Goal: Task Accomplishment & Management: Complete application form

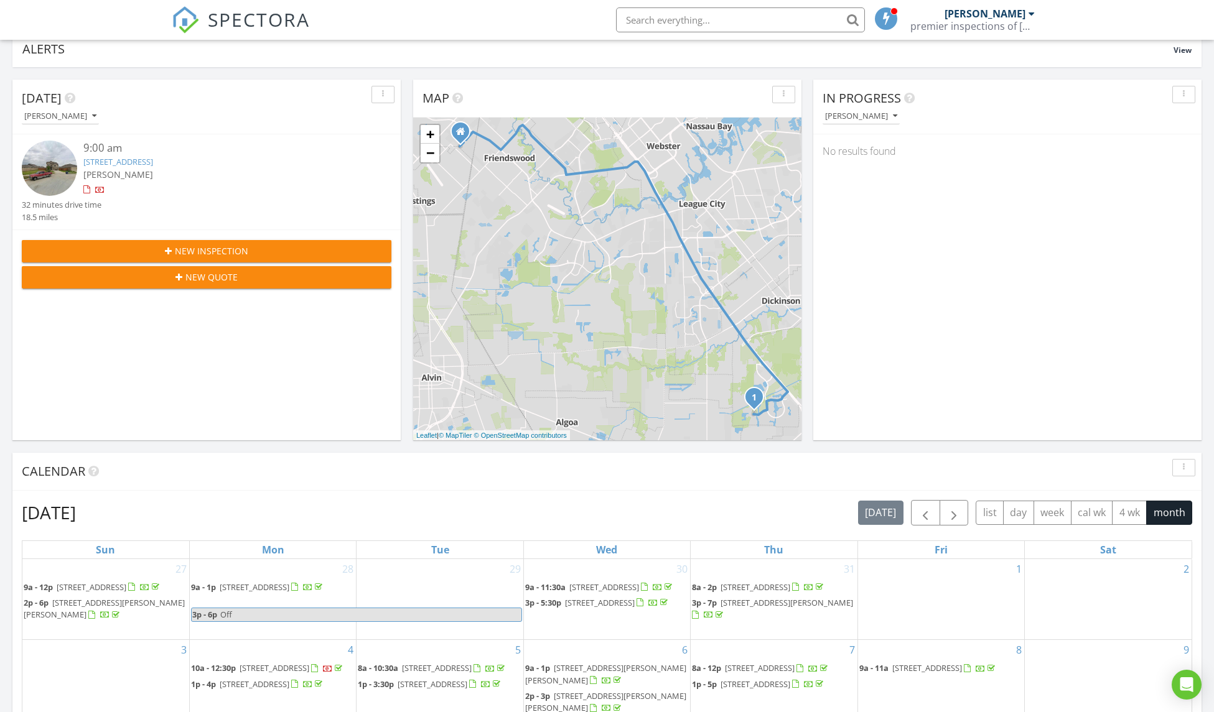
scroll to position [97, 0]
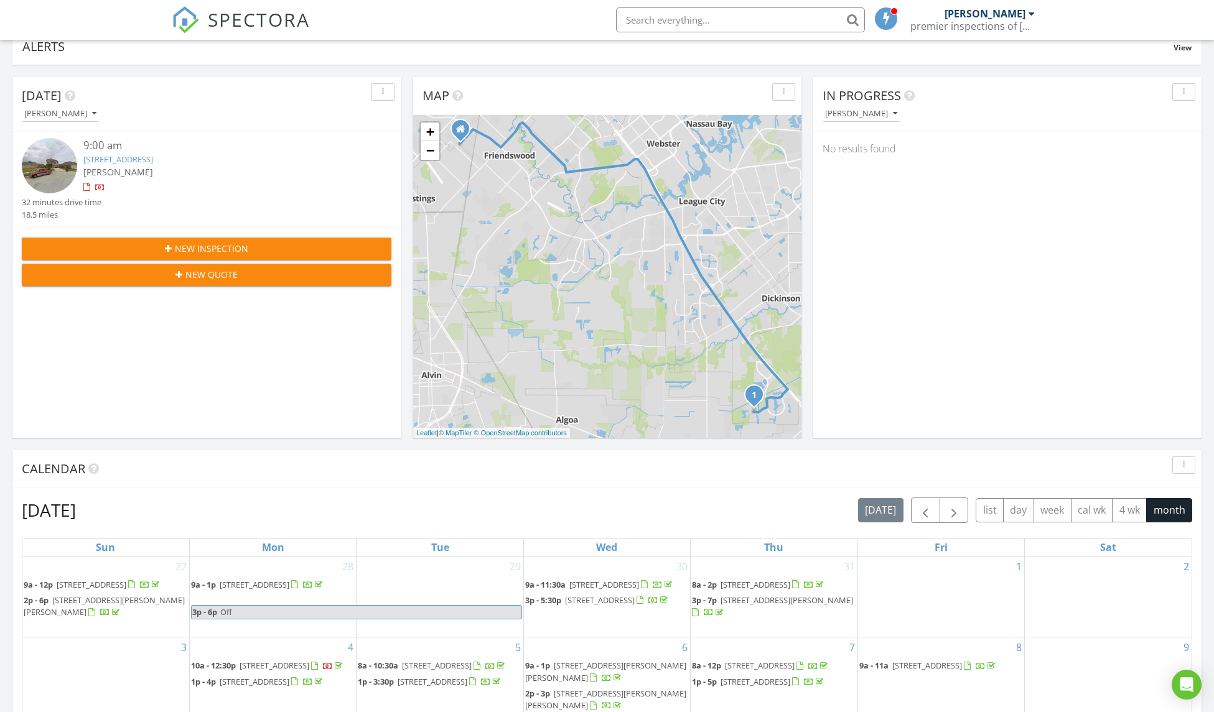
click at [254, 246] on div "New Inspection" at bounding box center [207, 248] width 350 height 13
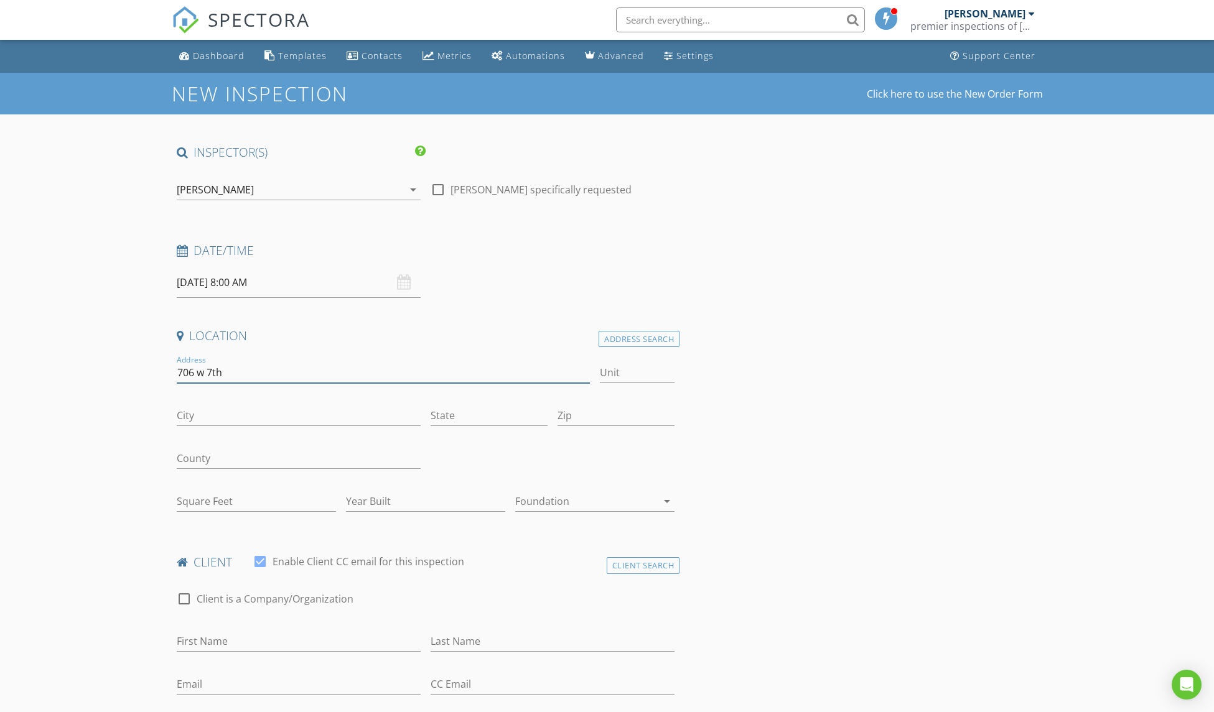
type input "706 w 7th"
click at [209, 500] on input "Square Feet" at bounding box center [256, 501] width 159 height 21
type input "1300"
click at [241, 58] on div "Dashboard" at bounding box center [219, 56] width 52 height 12
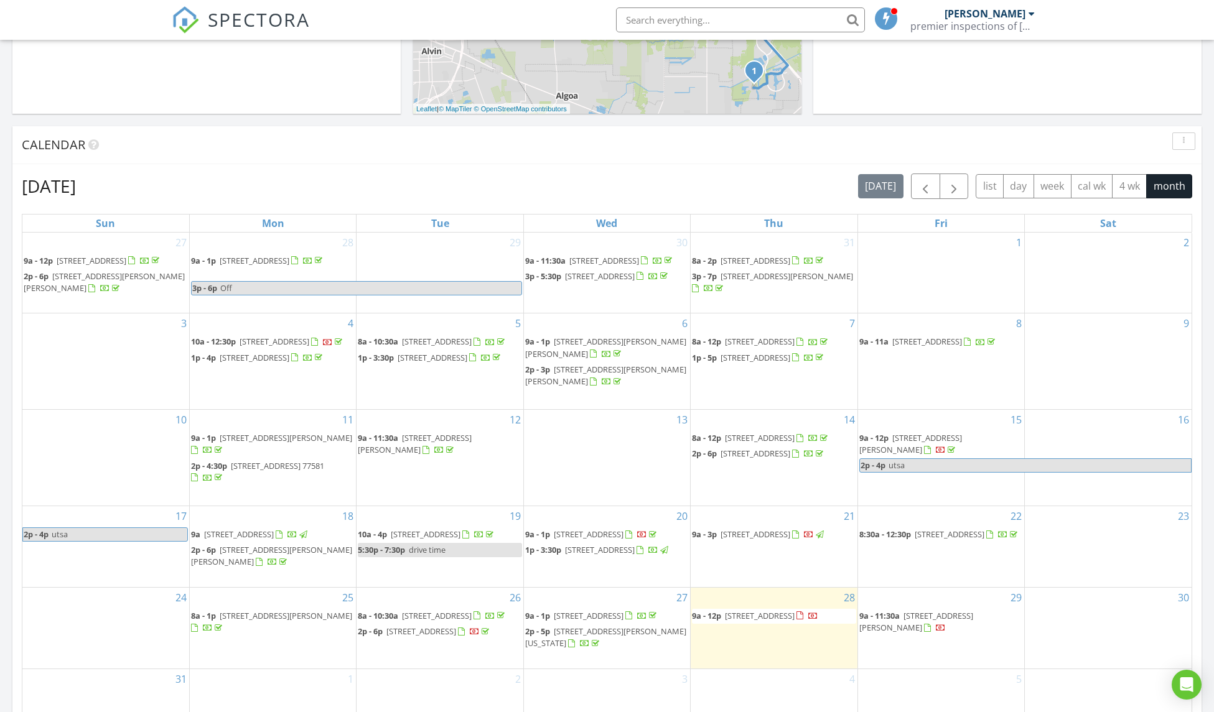
scroll to position [593, 0]
